Goal: Task Accomplishment & Management: Manage account settings

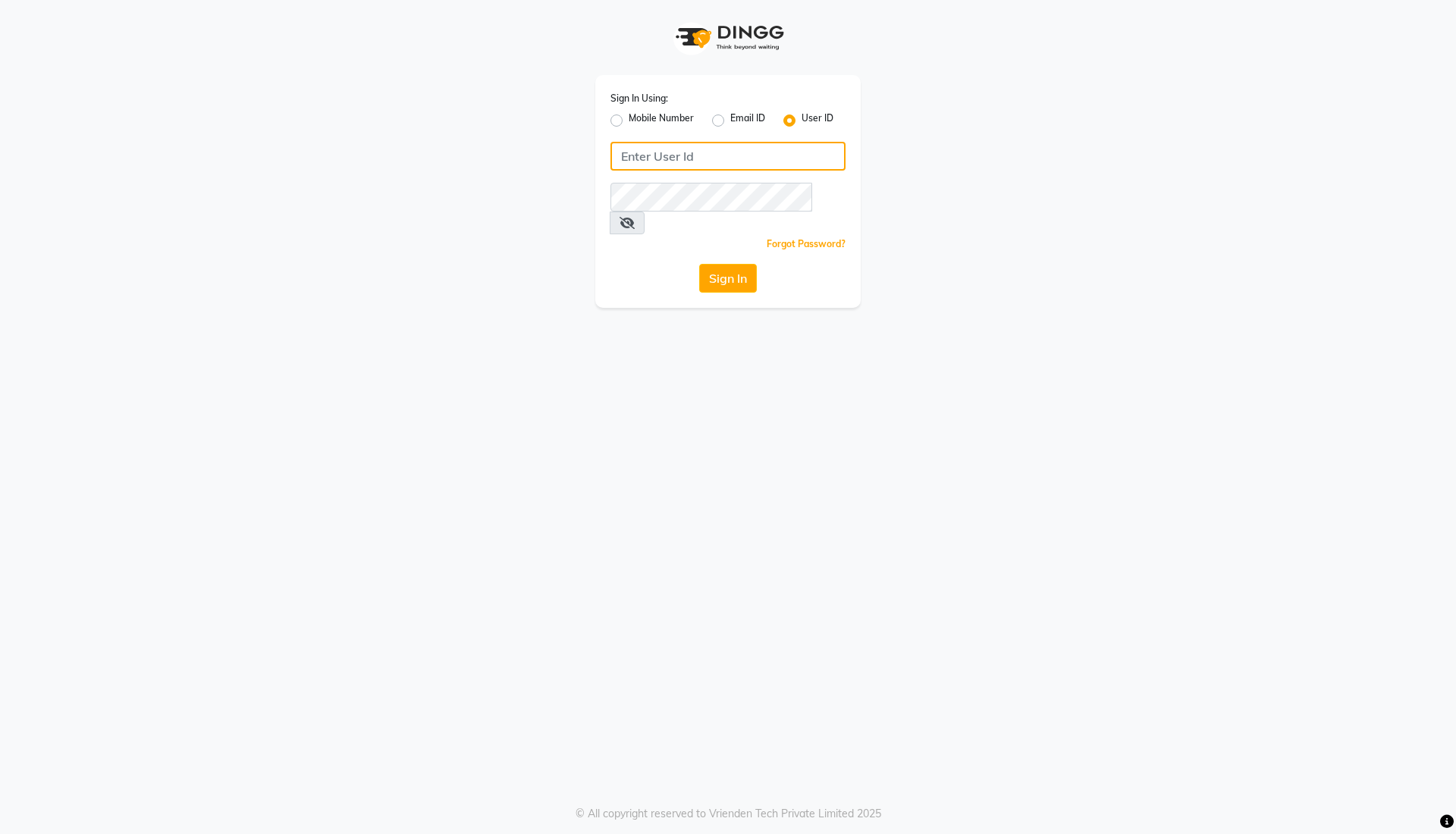
click at [756, 154] on input "Username" at bounding box center [728, 156] width 235 height 29
type input "thebrowmasters"
click at [699, 264] on button "Sign In" at bounding box center [728, 278] width 58 height 29
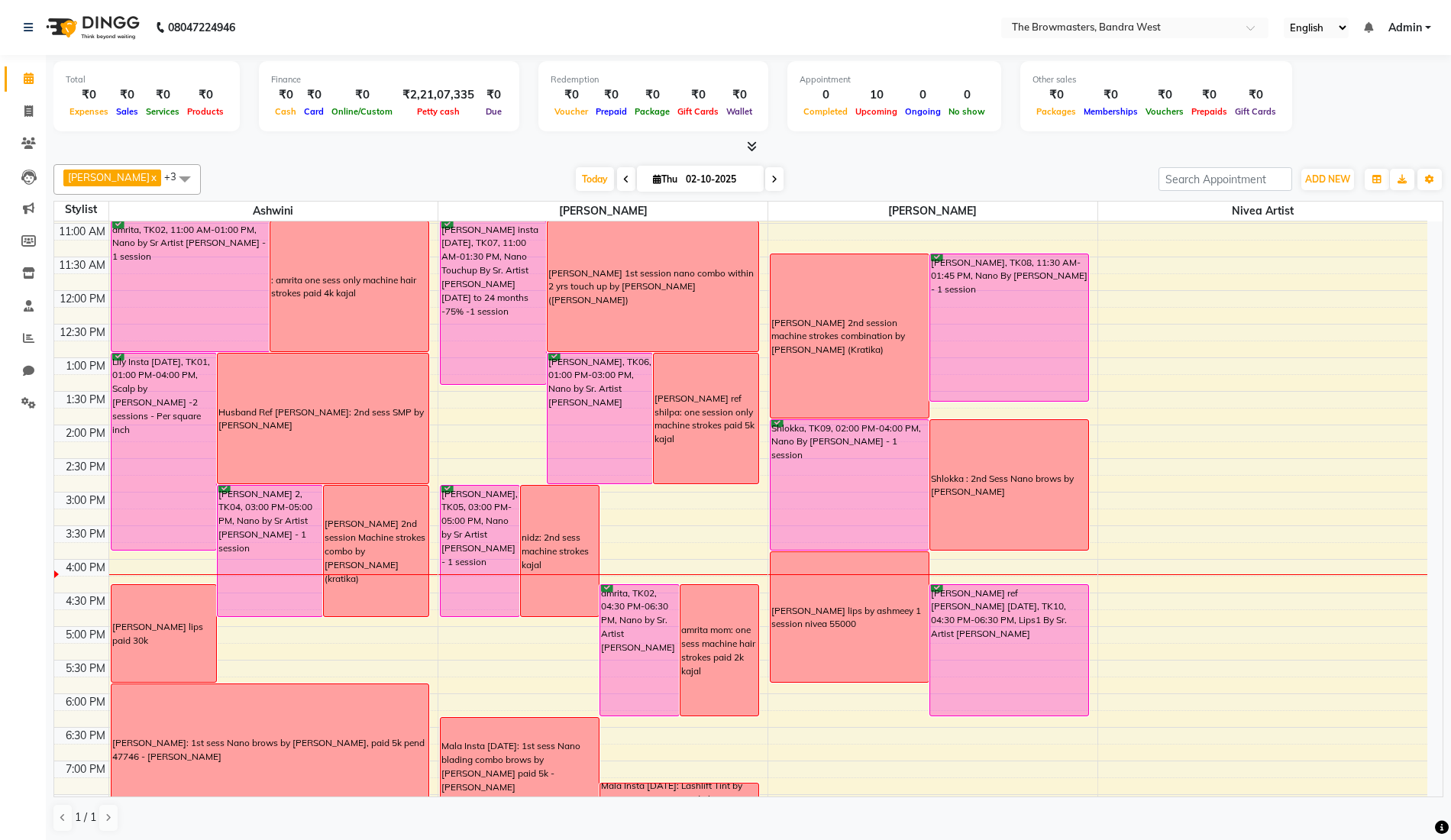
scroll to position [203, 0]
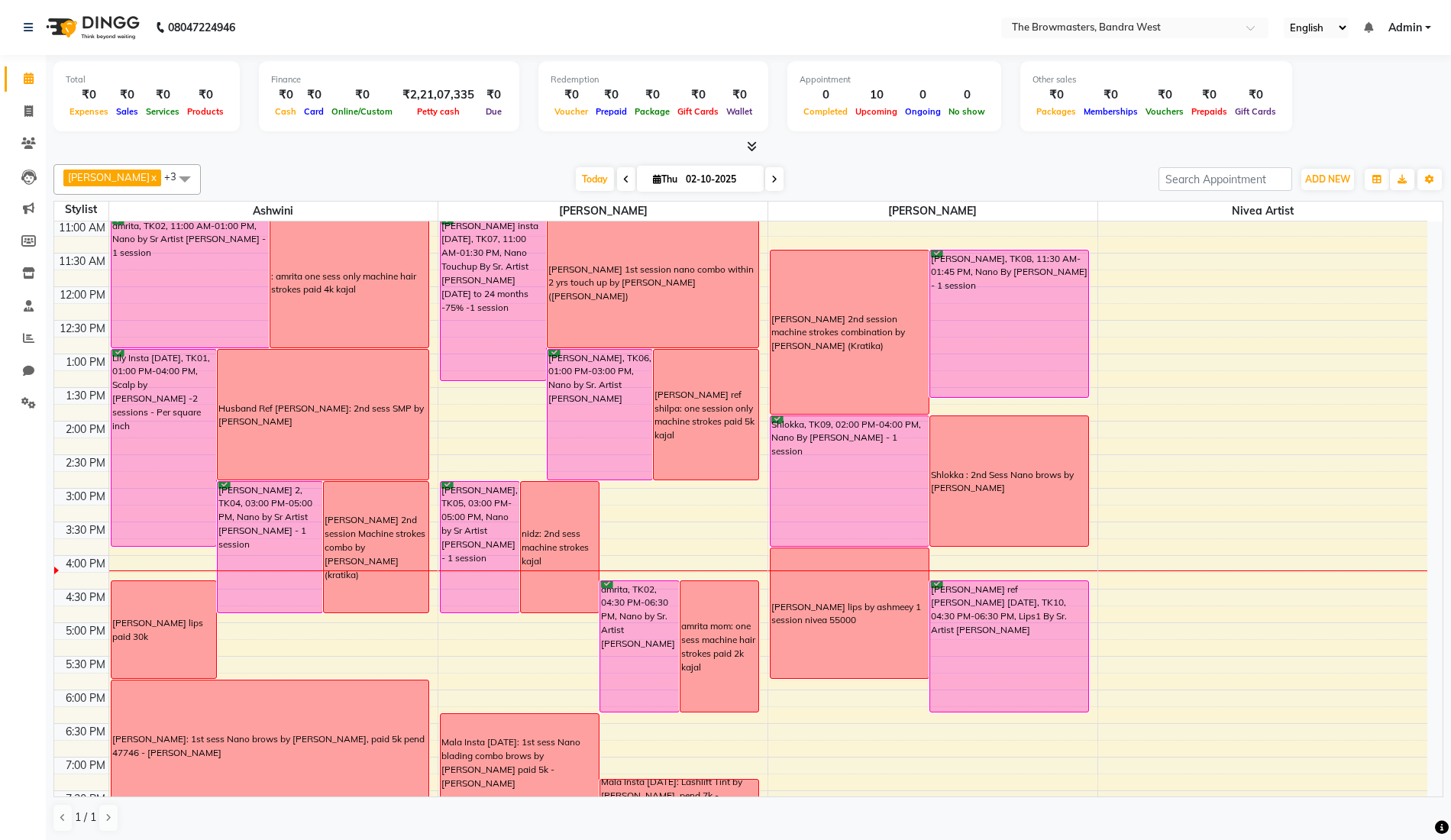
click at [776, 176] on icon at bounding box center [774, 179] width 6 height 9
type input "03-10-2025"
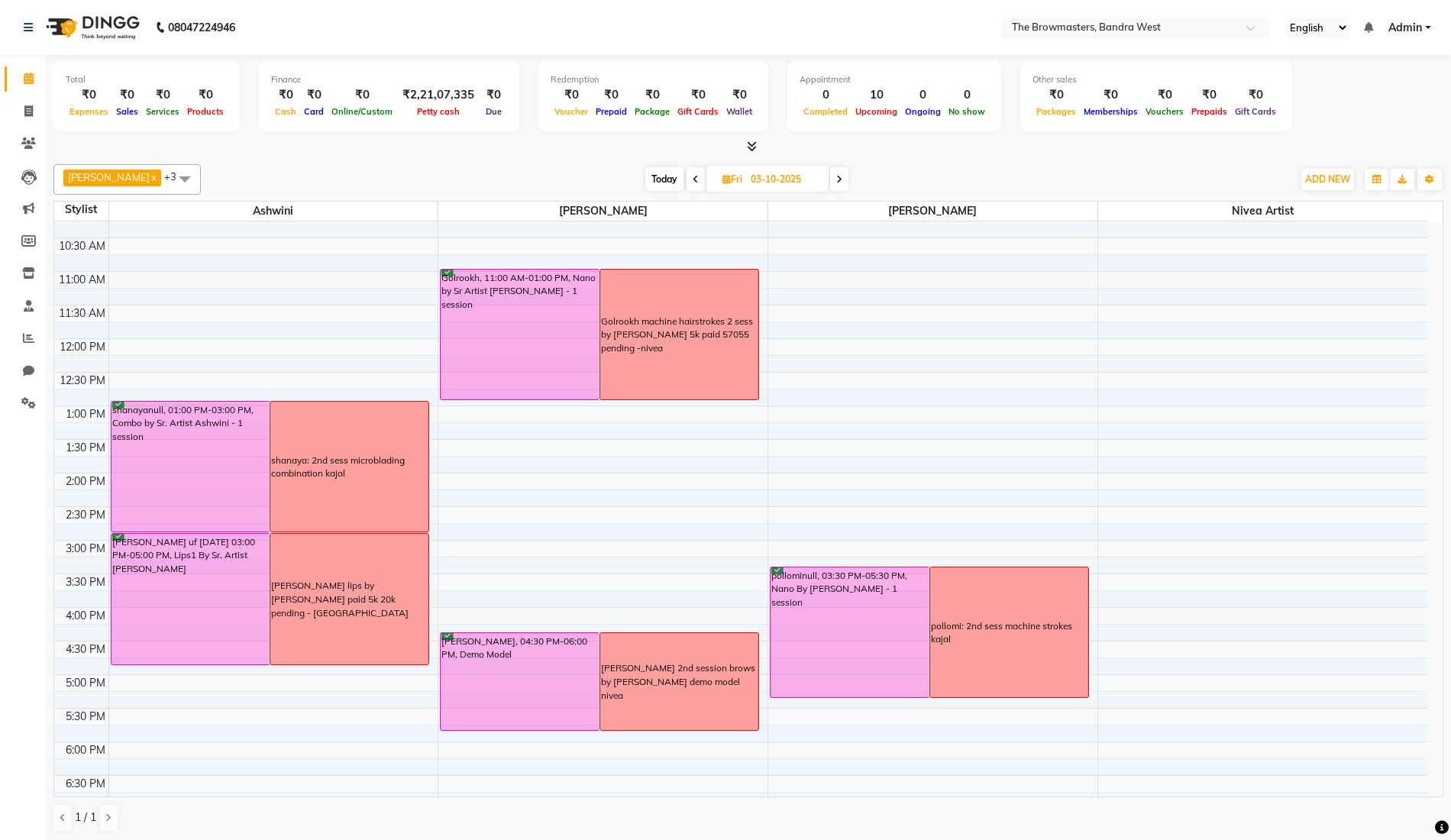
scroll to position [146, 0]
